Goal: Information Seeking & Learning: Learn about a topic

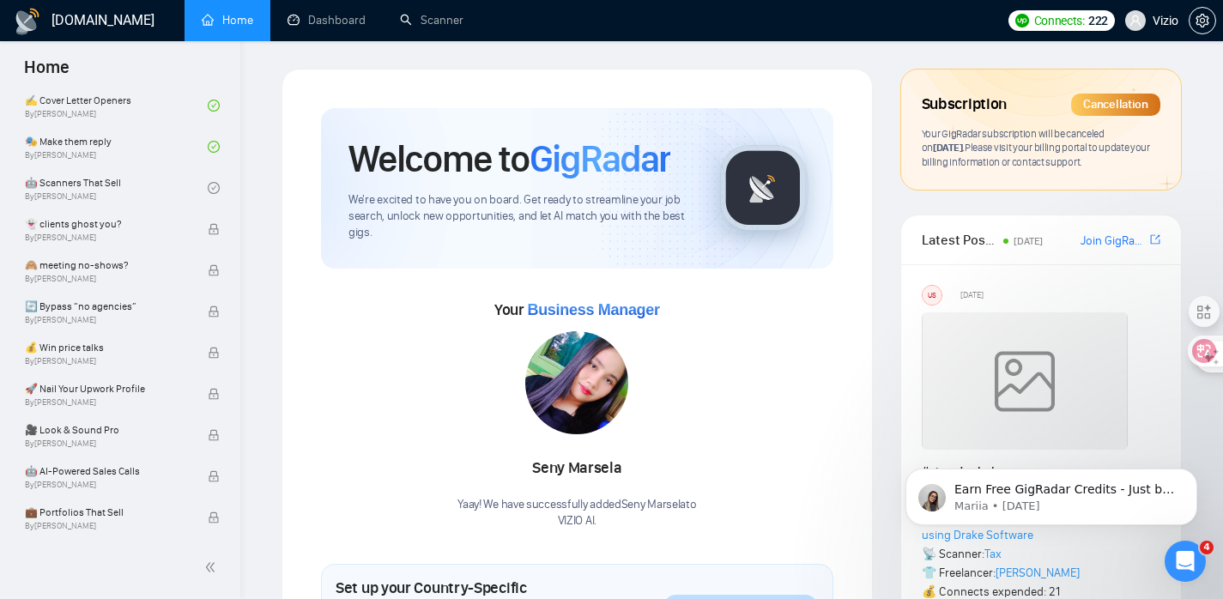
scroll to position [956, 0]
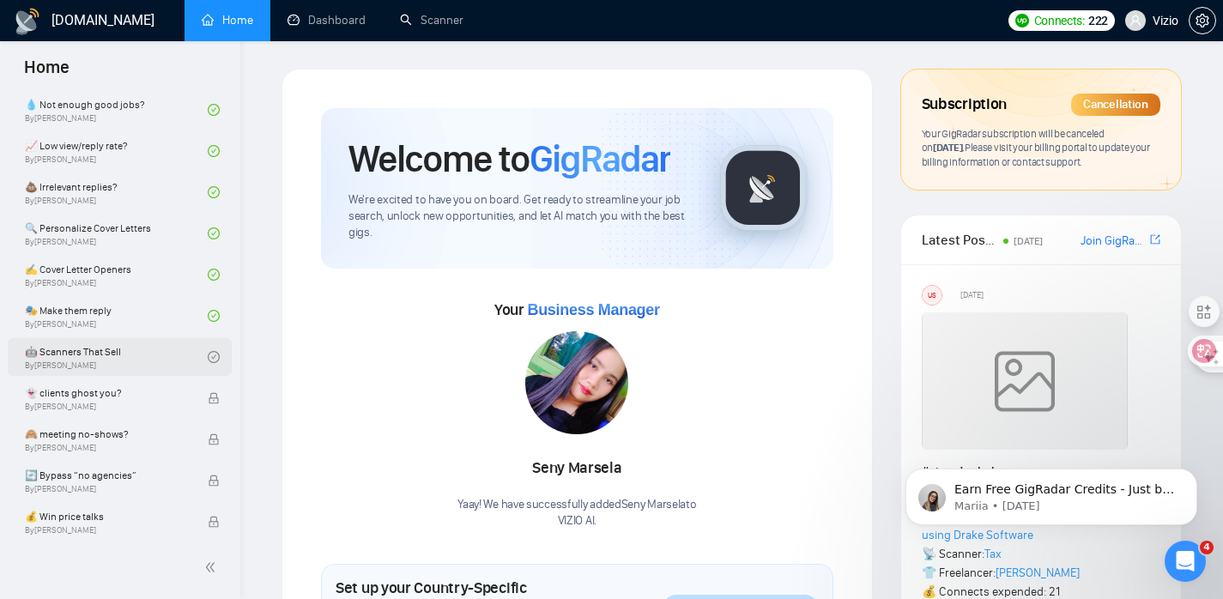
click at [133, 352] on link "🤖 Scanners That Sell By Tamara Levit" at bounding box center [116, 357] width 183 height 38
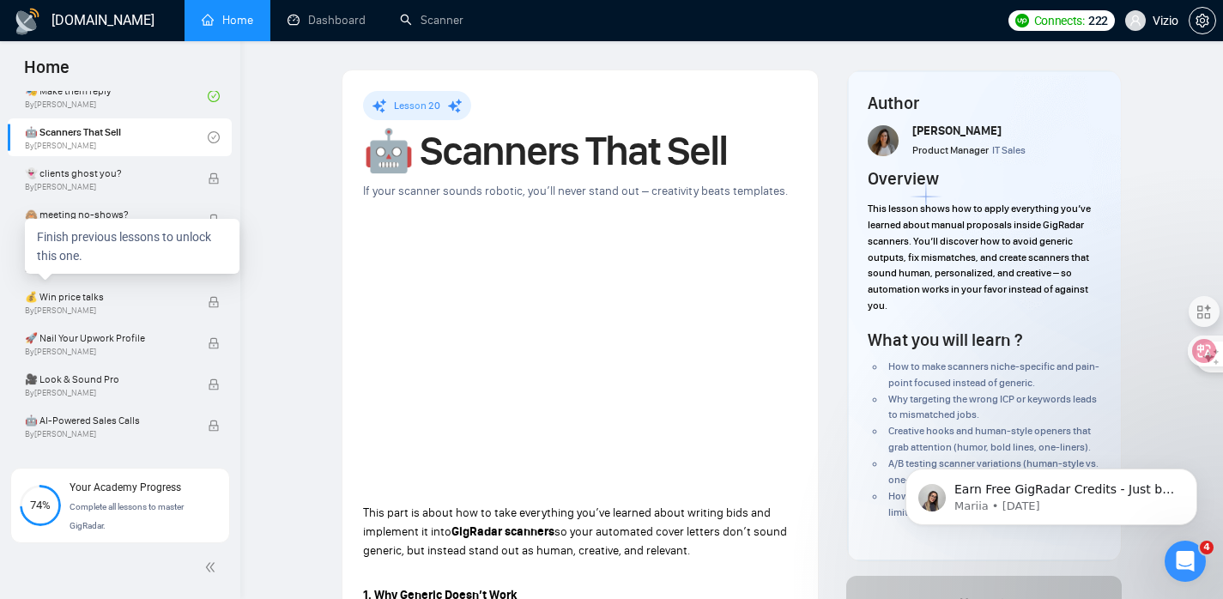
scroll to position [1023, 0]
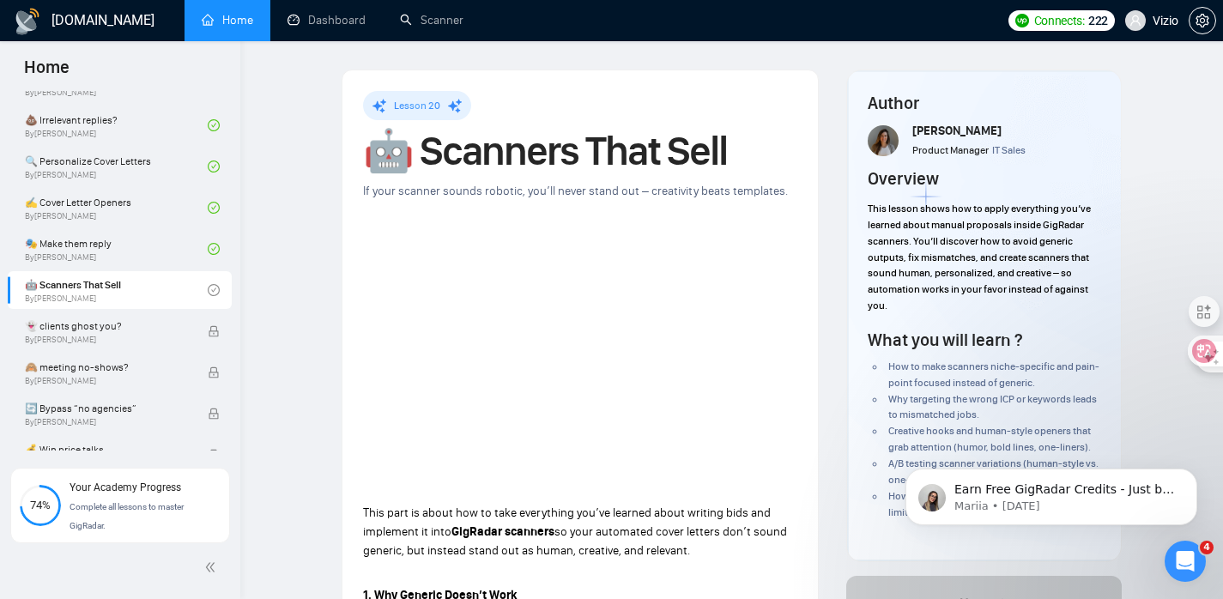
click at [574, 152] on h1 "🤖 Scanners That Sell" at bounding box center [580, 151] width 434 height 38
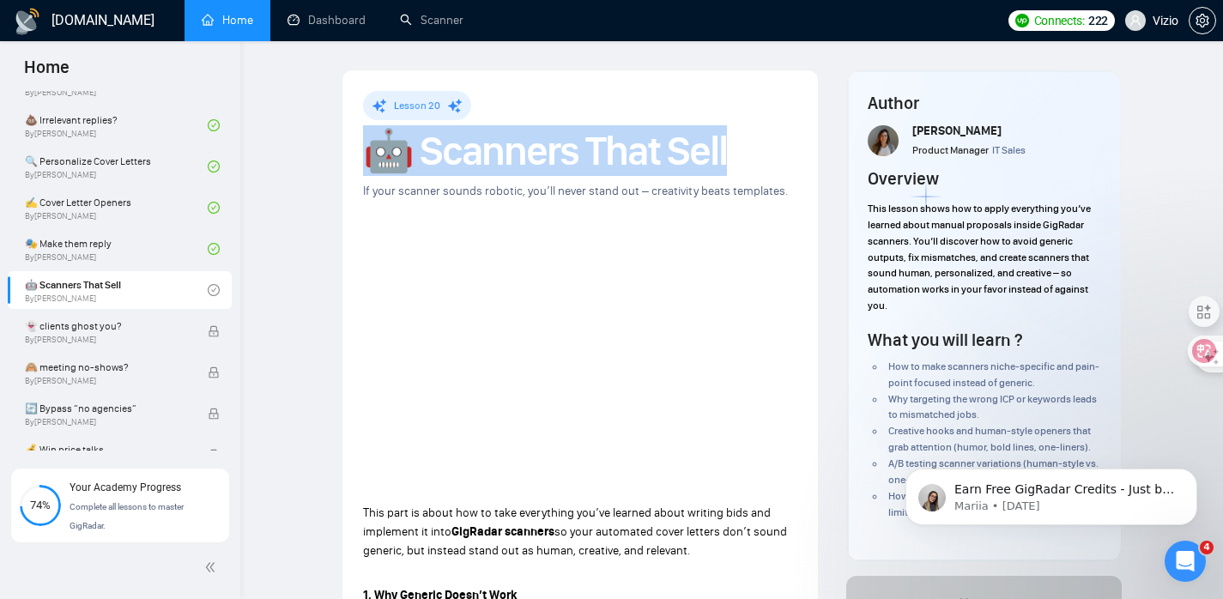
click at [574, 152] on h1 "🤖 Scanners That Sell" at bounding box center [580, 151] width 434 height 38
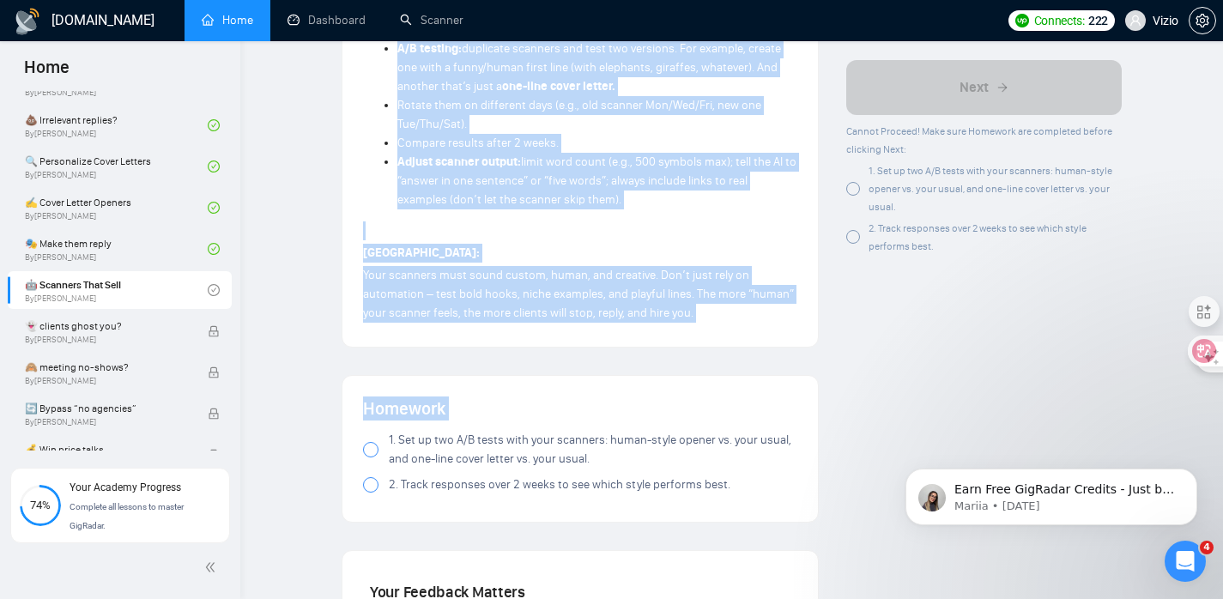
scroll to position [1637, 0]
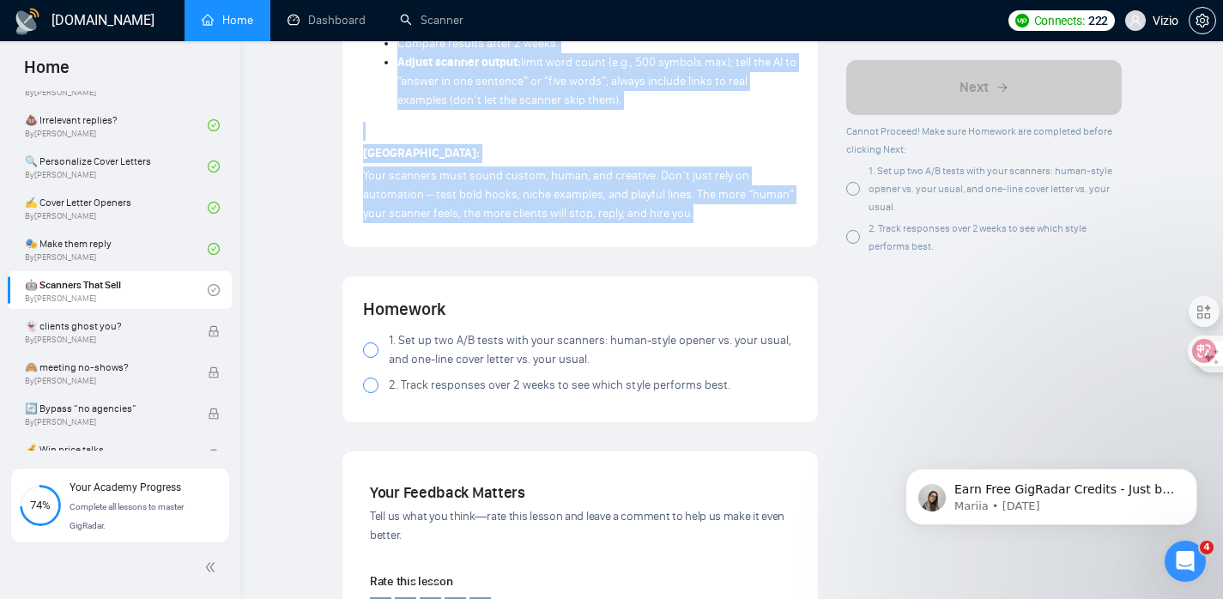
drag, startPoint x: 351, startPoint y: 466, endPoint x: 711, endPoint y: 228, distance: 431.1
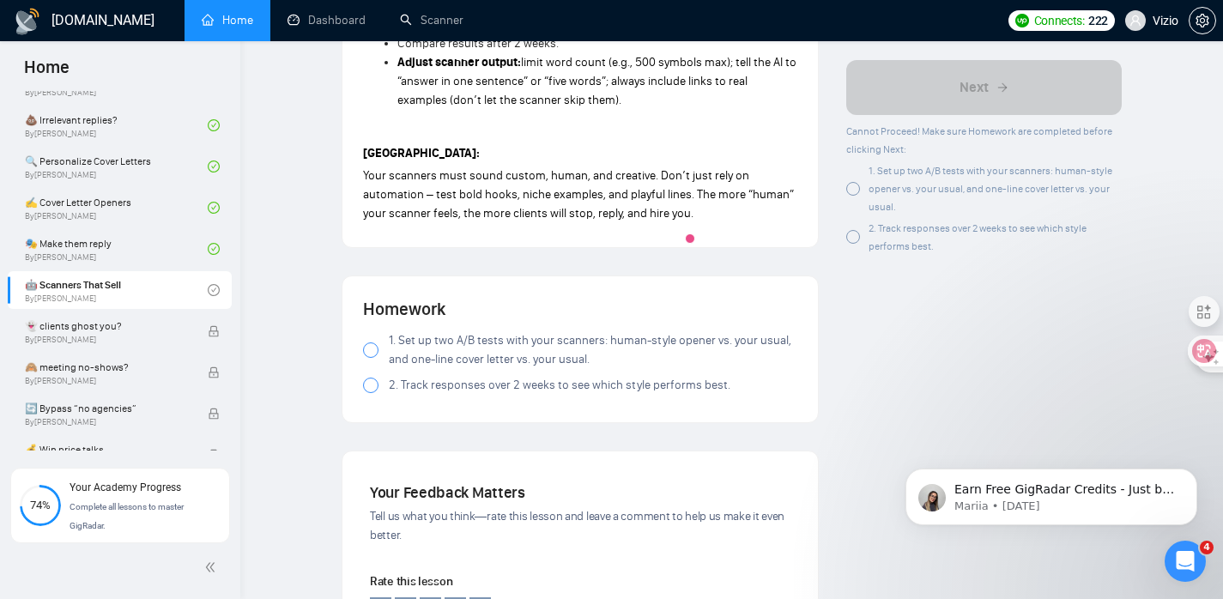
click at [853, 192] on div at bounding box center [853, 189] width 14 height 14
click at [853, 184] on div at bounding box center [853, 189] width 14 height 14
click at [856, 241] on div at bounding box center [853, 237] width 14 height 14
click at [856, 237] on div at bounding box center [853, 237] width 14 height 14
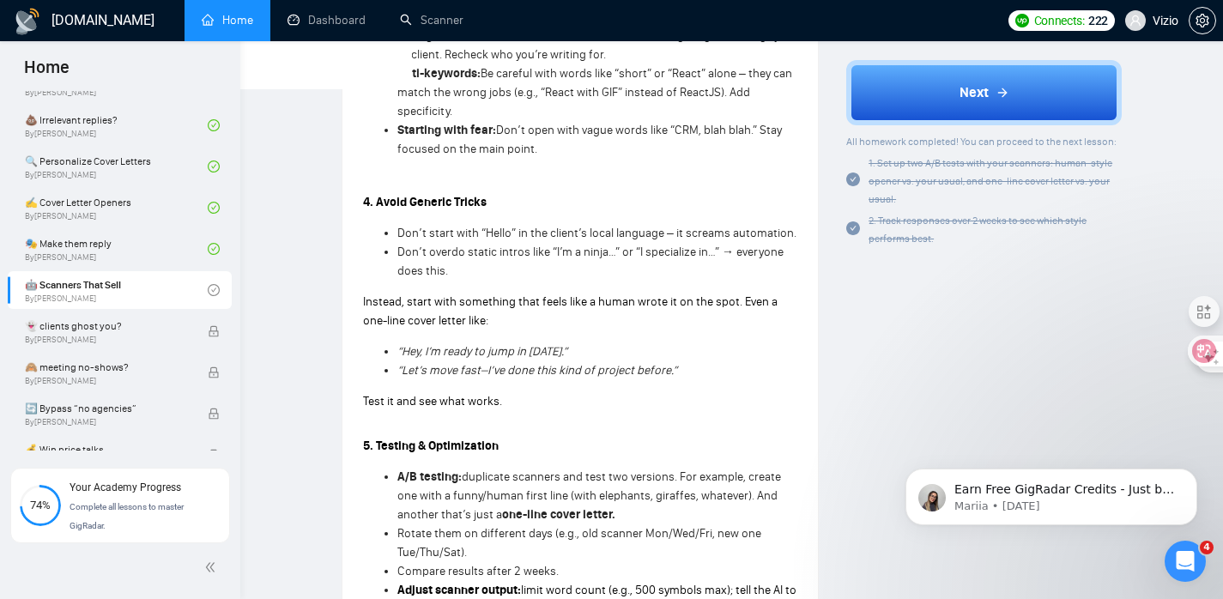
scroll to position [945, 0]
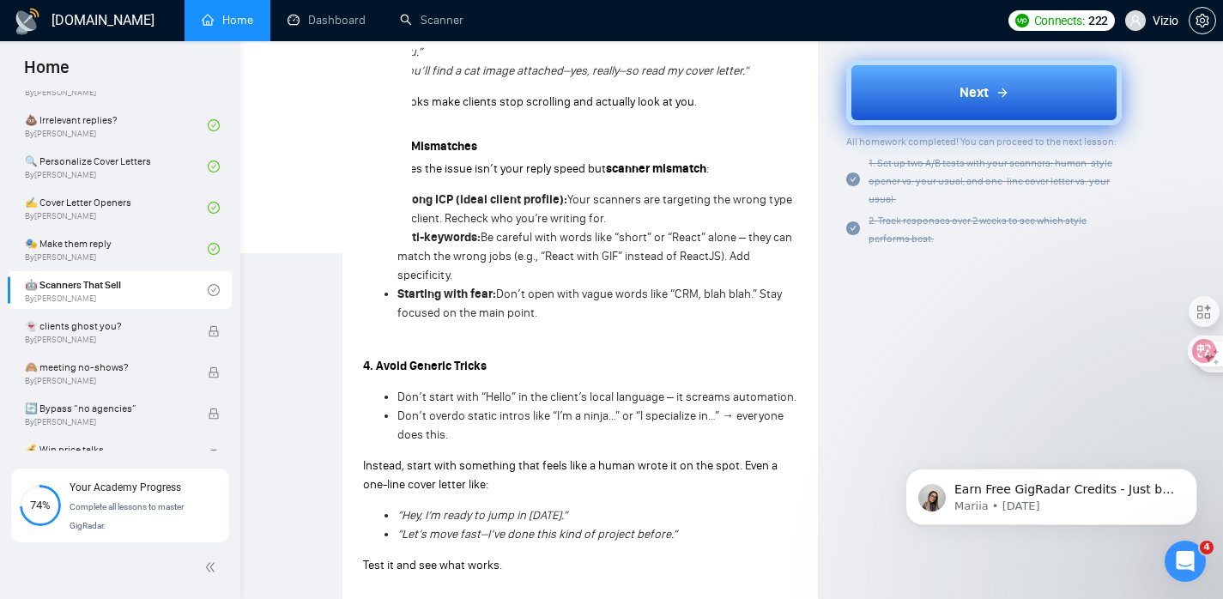
click at [913, 90] on button "Next" at bounding box center [984, 92] width 276 height 65
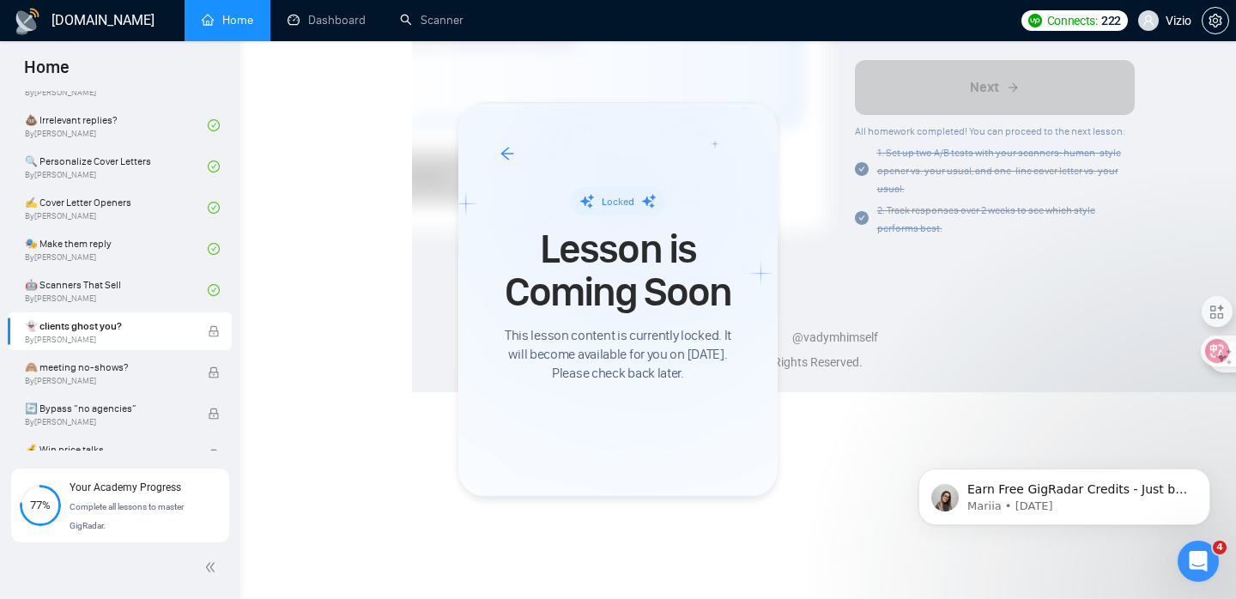
click at [168, 372] on div at bounding box center [618, 299] width 1236 height 599
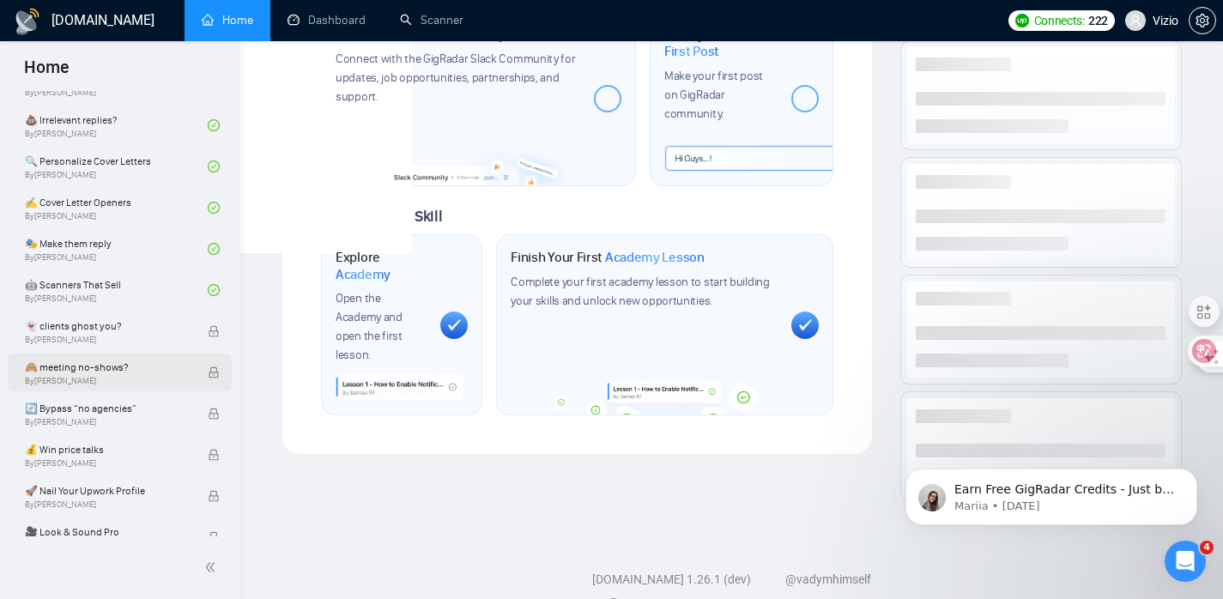
click at [148, 367] on span "🙈 meeting no-shows?" at bounding box center [107, 367] width 165 height 17
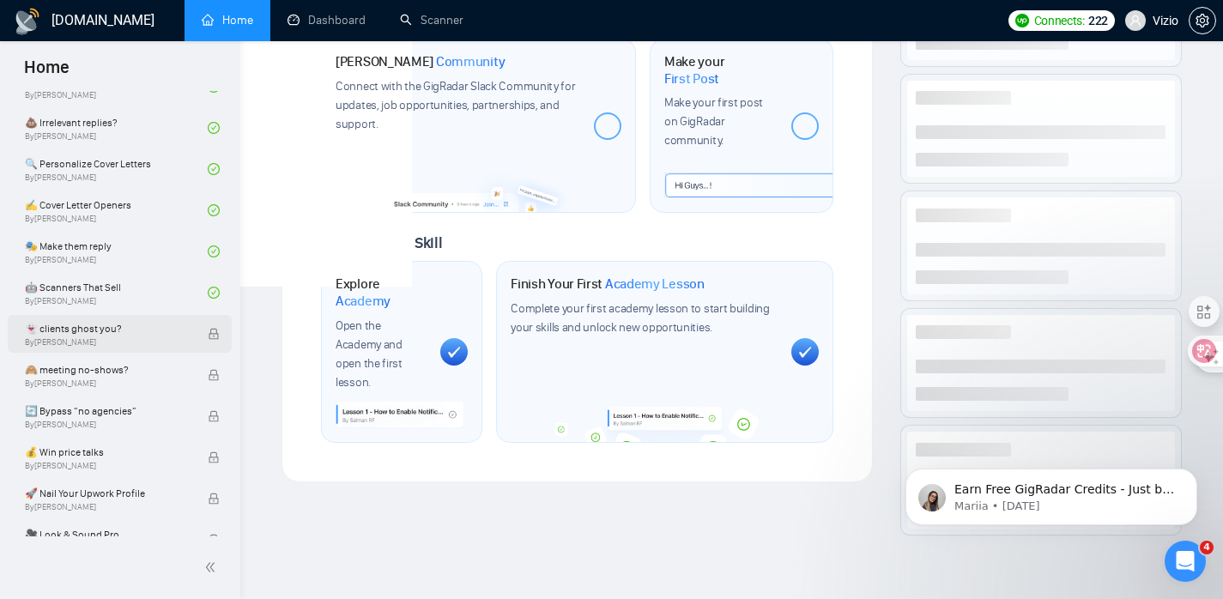
scroll to position [1020, 0]
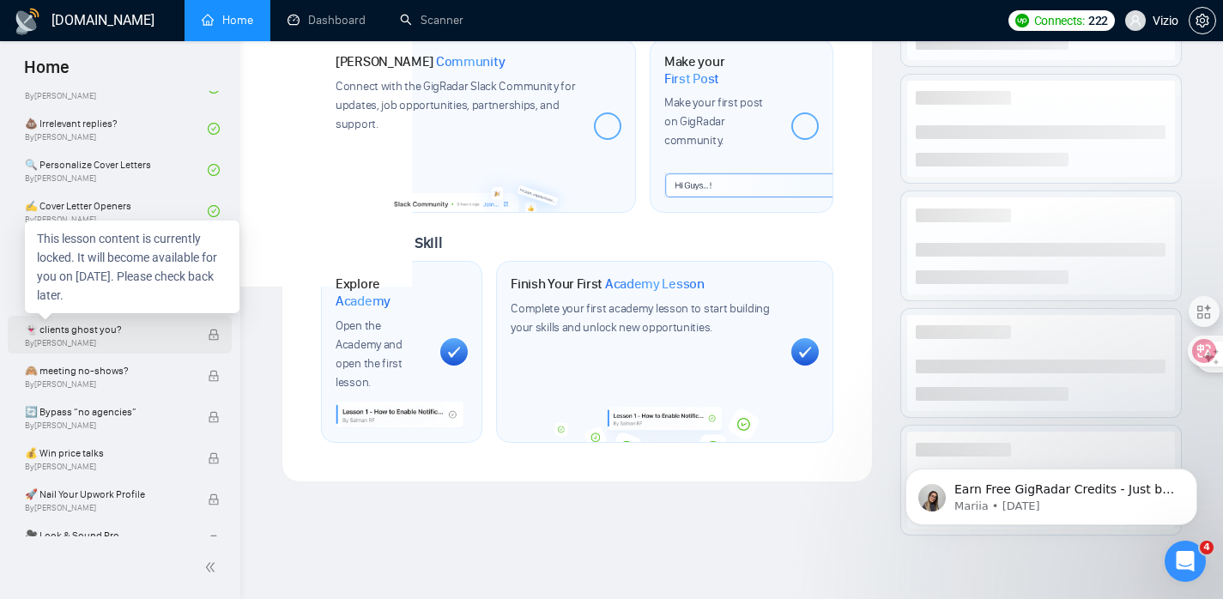
click at [124, 342] on span "By Tamara Levit" at bounding box center [107, 343] width 165 height 10
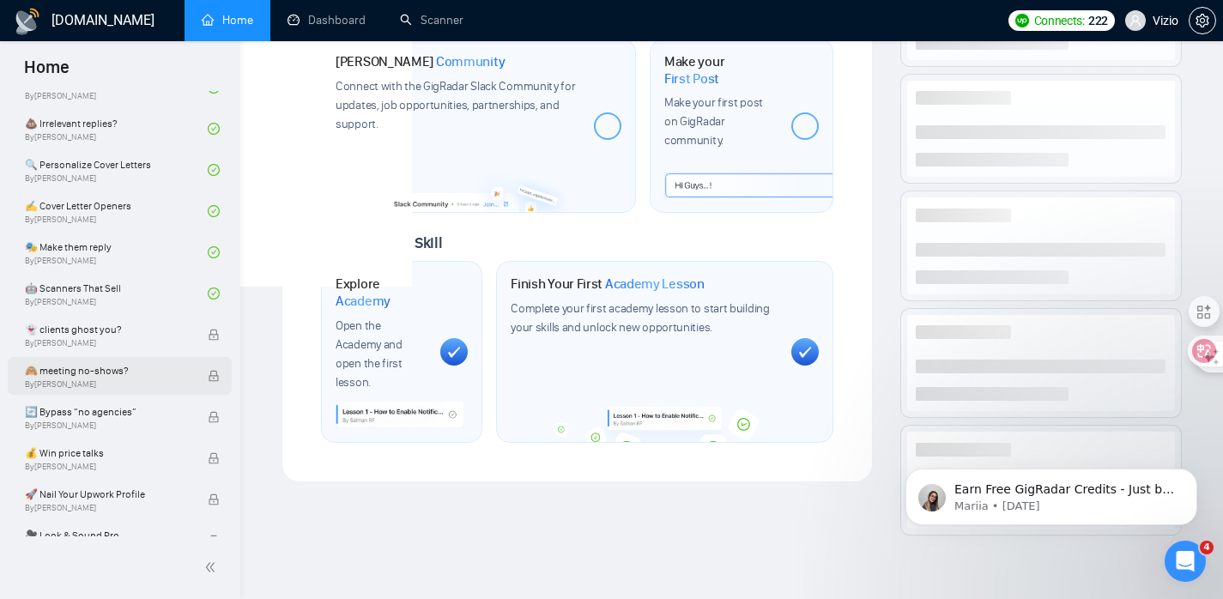
click at [125, 366] on span "🙈 meeting no-shows?" at bounding box center [107, 370] width 165 height 17
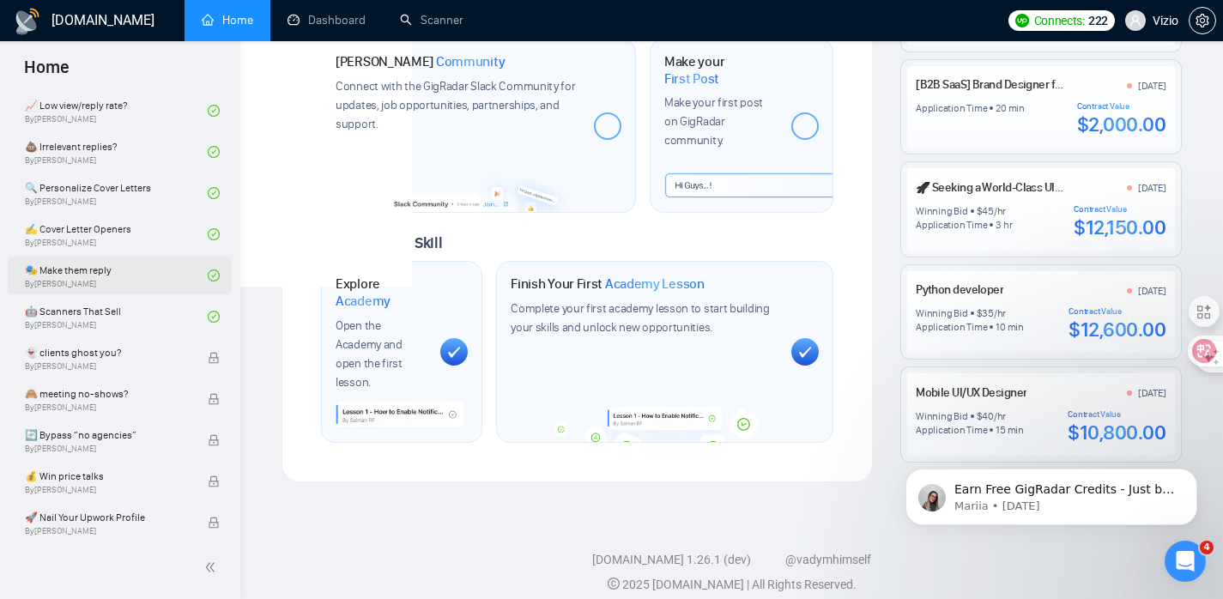
scroll to position [902, 0]
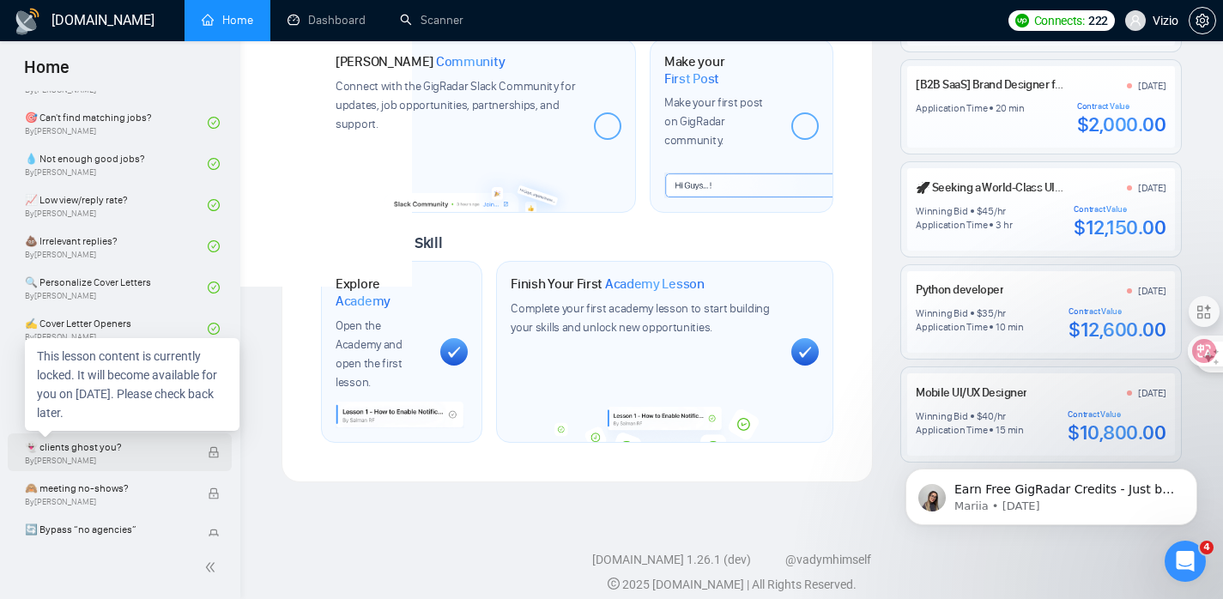
click at [108, 465] on div "👻 clients ghost you? By Tamara Levit" at bounding box center [116, 452] width 183 height 38
click at [122, 461] on span "By Tamara Levit" at bounding box center [107, 461] width 165 height 10
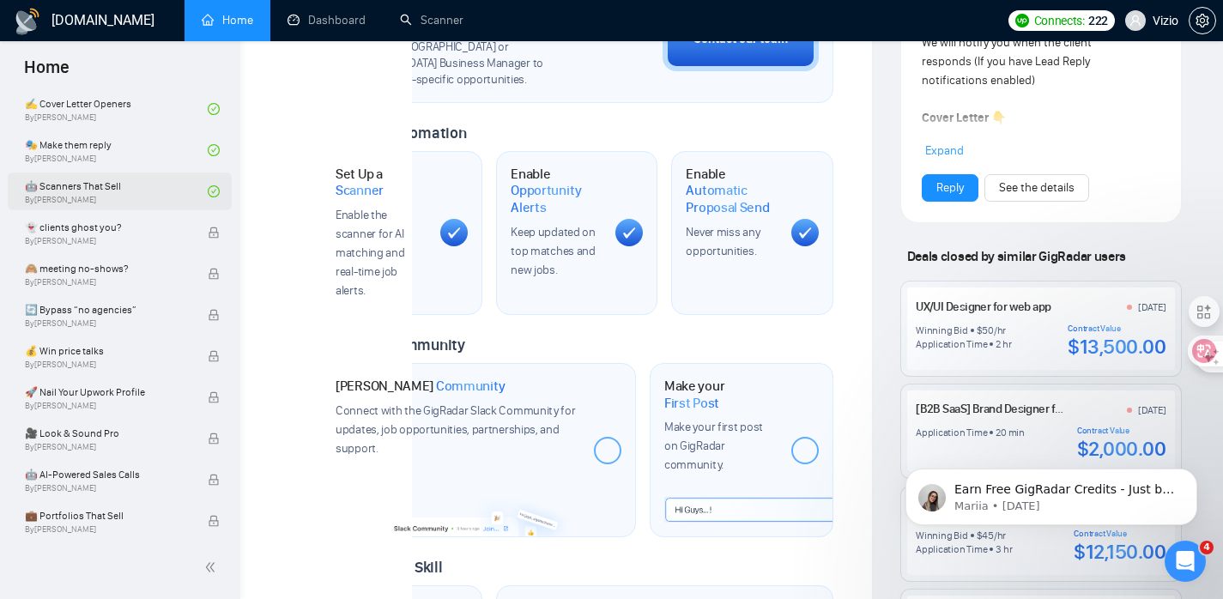
scroll to position [962, 0]
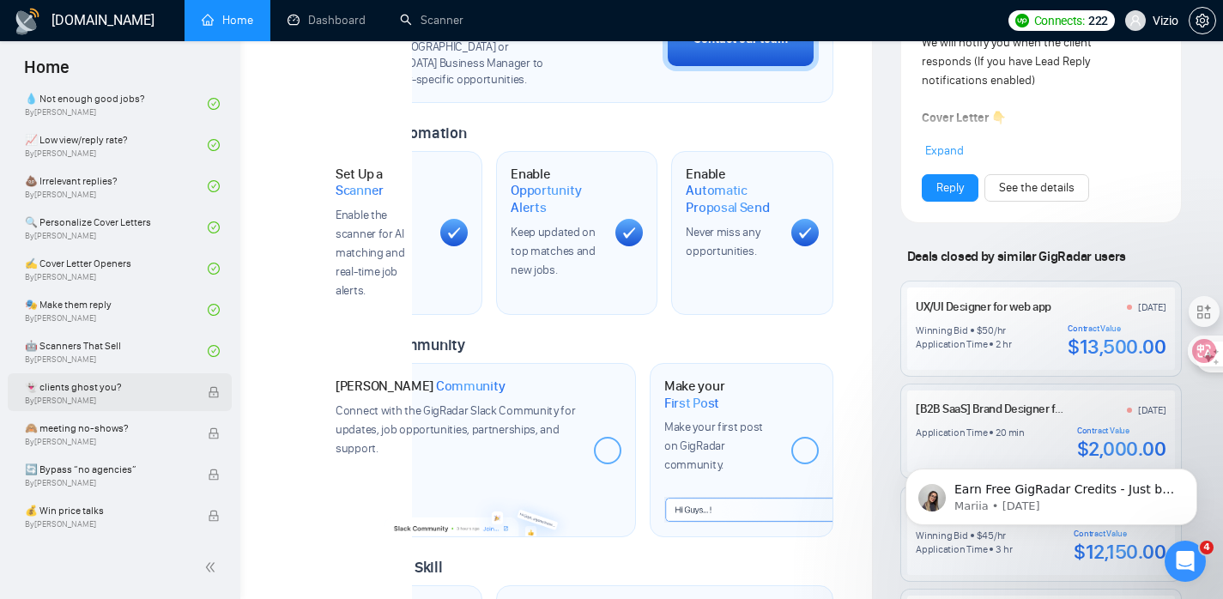
click at [208, 395] on icon "lock" at bounding box center [214, 392] width 12 height 12
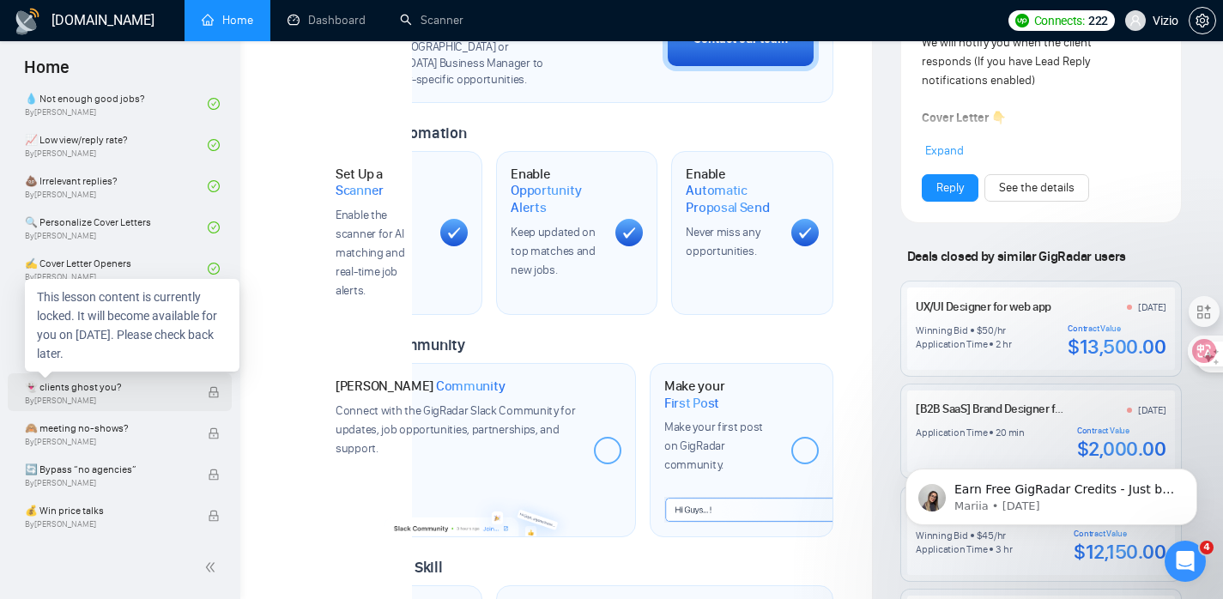
click at [173, 398] on span "By Tamara Levit" at bounding box center [107, 401] width 165 height 10
click at [98, 392] on span "👻 clients ghost you?" at bounding box center [107, 387] width 165 height 17
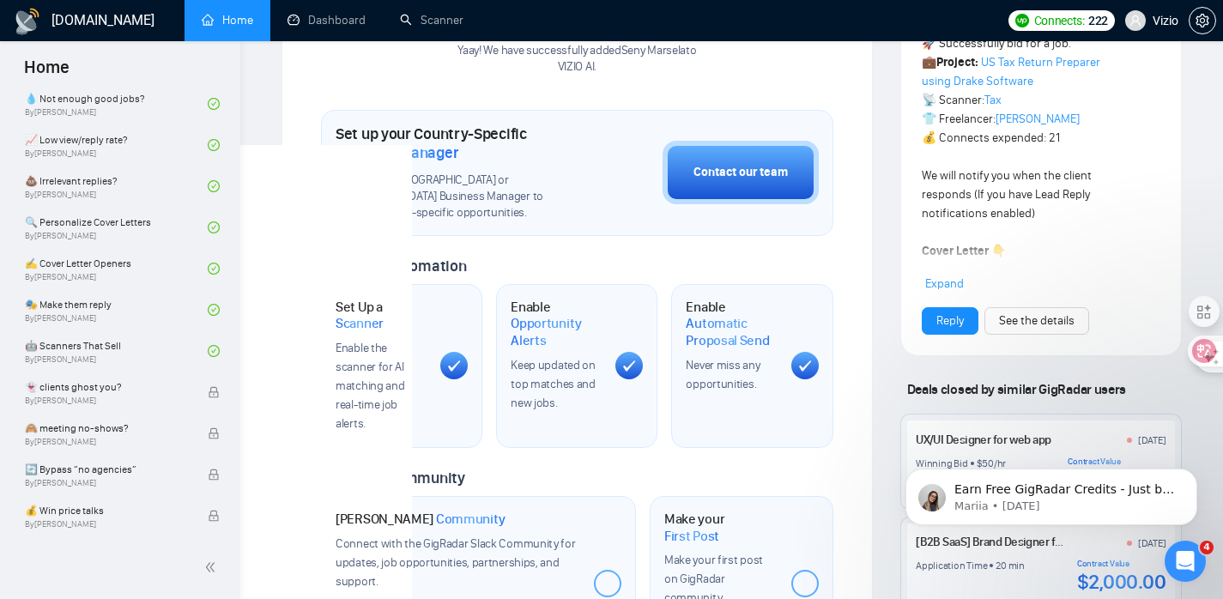
scroll to position [418, 0]
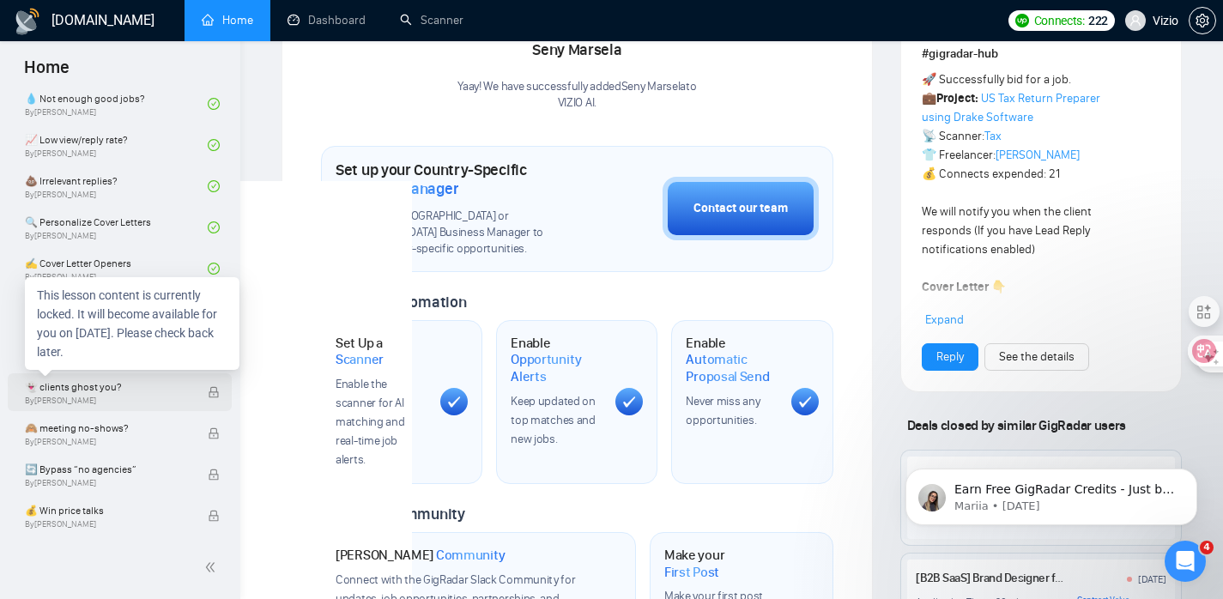
click at [125, 396] on span "By Tamara Levit" at bounding box center [107, 401] width 165 height 10
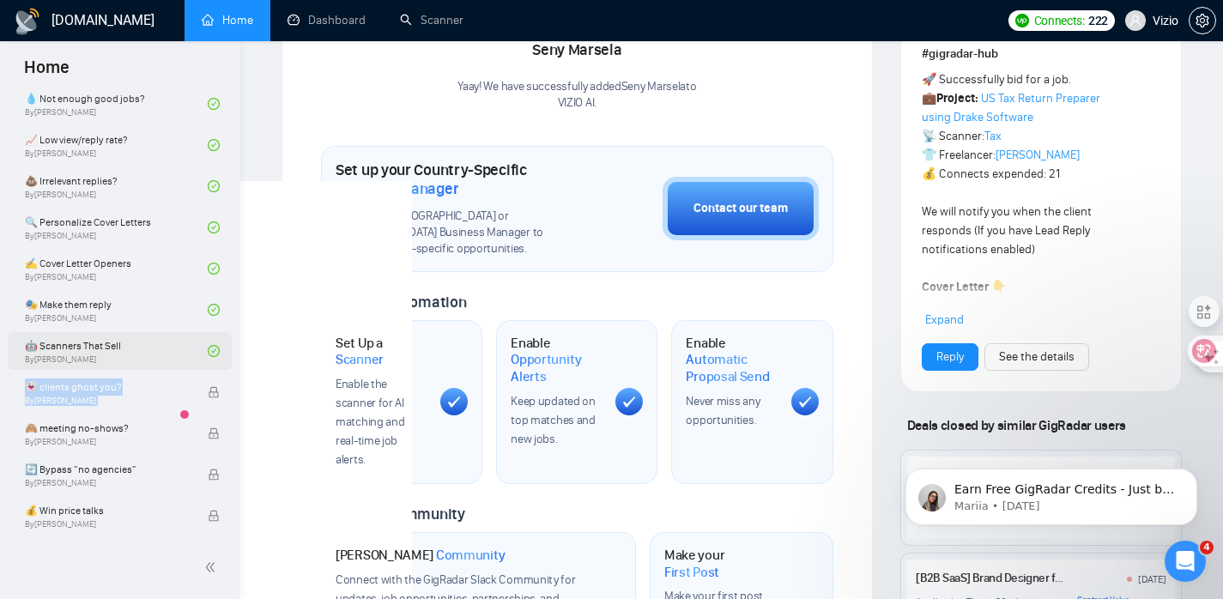
click at [127, 352] on link "🤖 Scanners That Sell By Tamara Levit" at bounding box center [116, 351] width 183 height 38
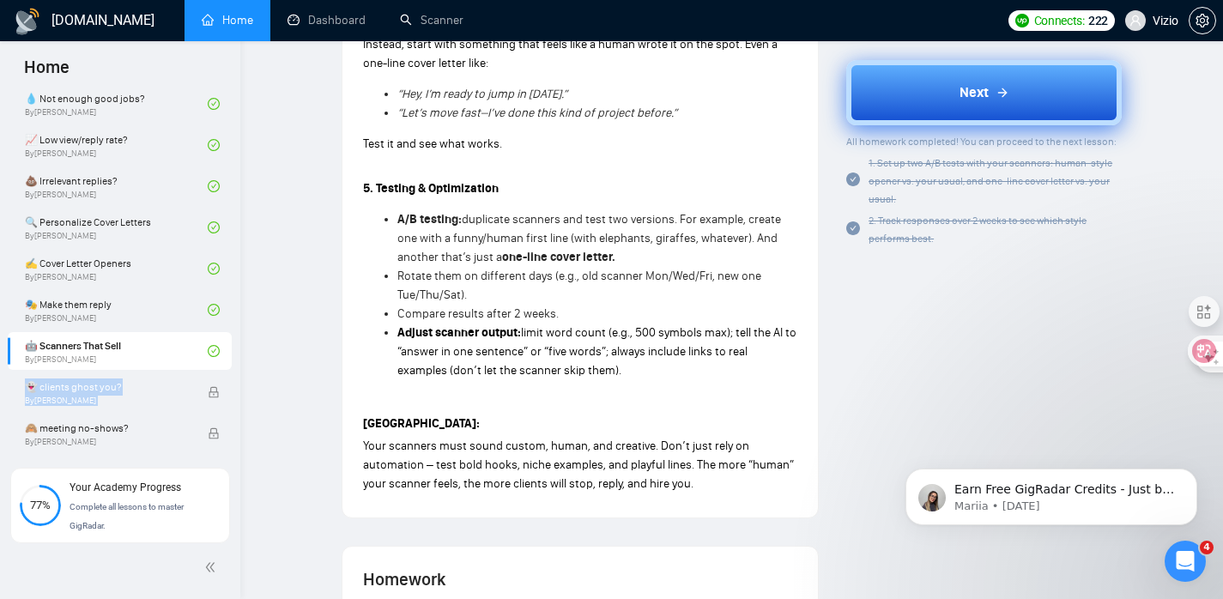
click at [966, 87] on span "Next" at bounding box center [974, 92] width 29 height 21
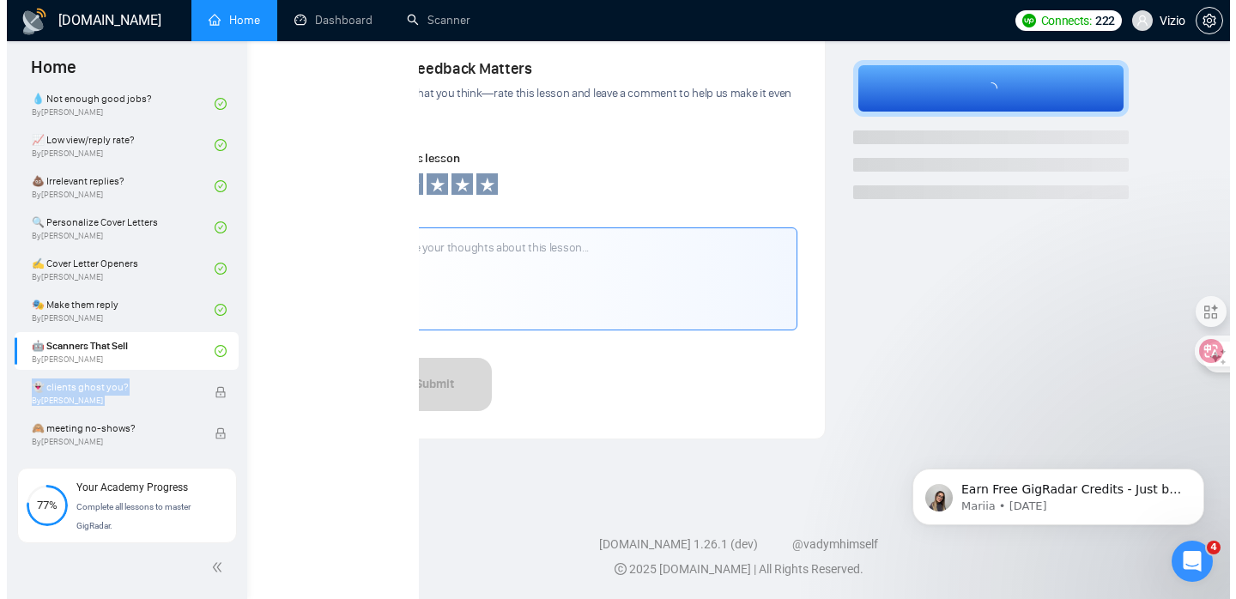
scroll to position [371, 0]
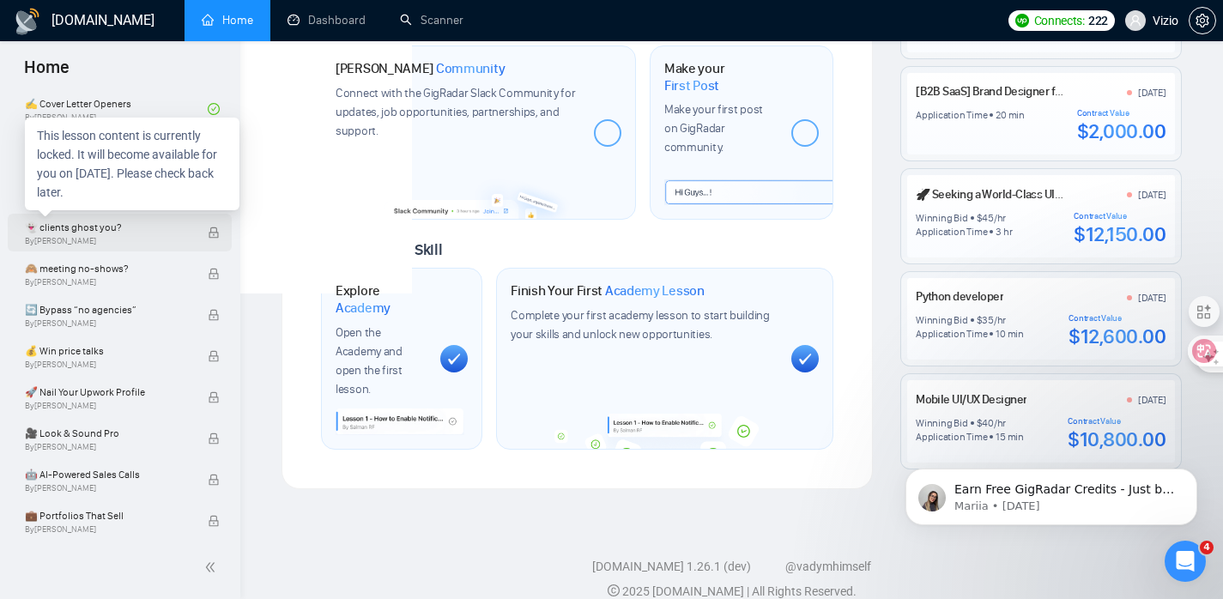
click at [148, 228] on span "👻 clients ghost you?" at bounding box center [107, 227] width 165 height 17
click at [126, 229] on span "👻 clients ghost you?" at bounding box center [107, 227] width 165 height 17
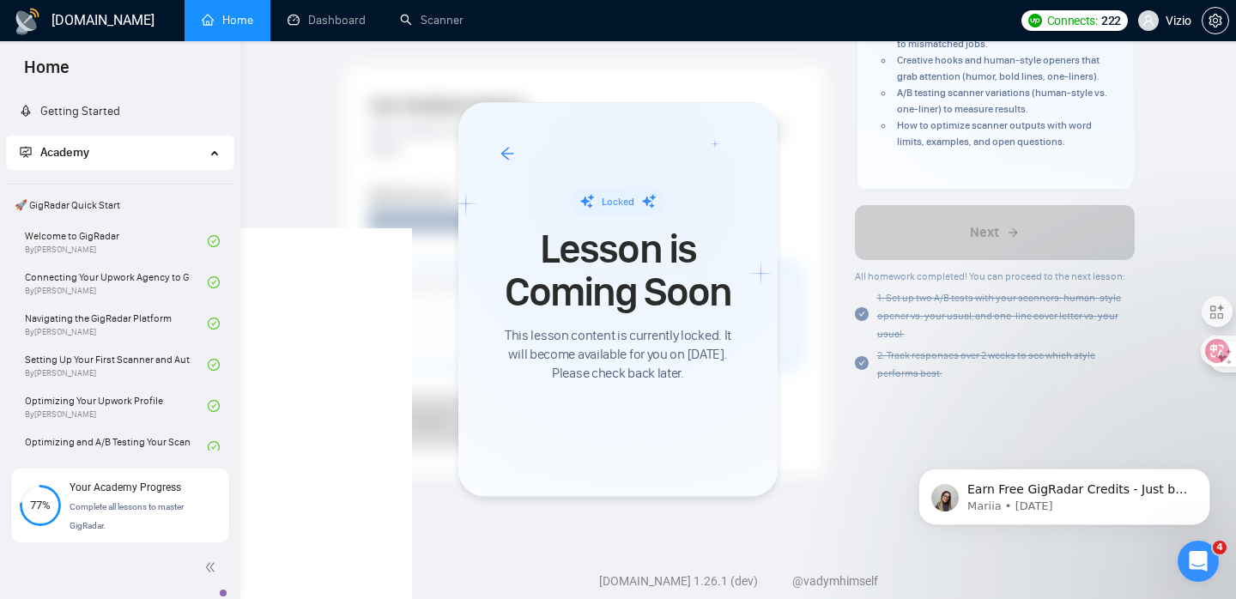
scroll to position [962, 0]
